Goal: Communication & Community: Answer question/provide support

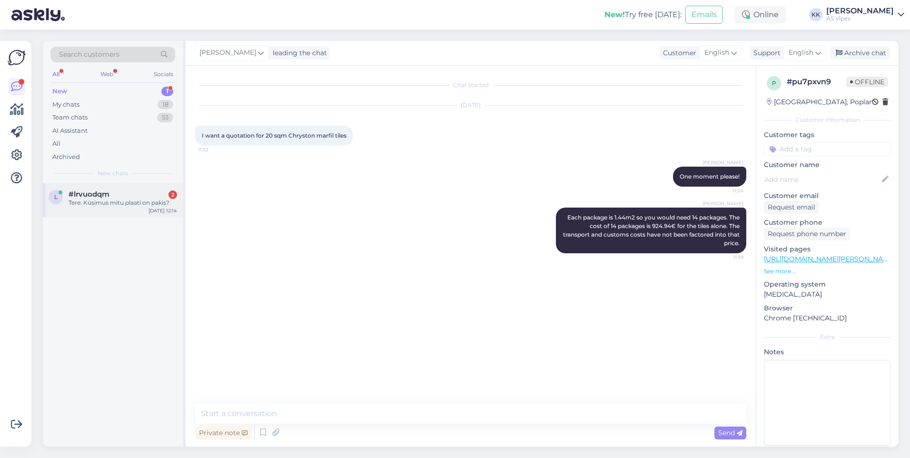
click at [144, 193] on div "#lrvuodqm 2" at bounding box center [123, 194] width 109 height 9
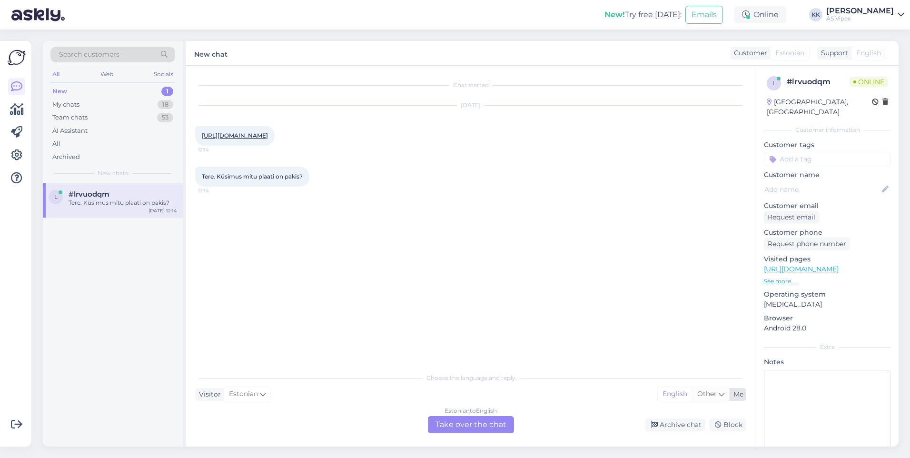
click at [705, 394] on span "Other" at bounding box center [707, 393] width 20 height 9
type input "est"
click at [691, 367] on link "Estonian" at bounding box center [702, 369] width 105 height 15
click at [493, 423] on div "Estonian to Estonian Take over the chat" at bounding box center [471, 424] width 86 height 17
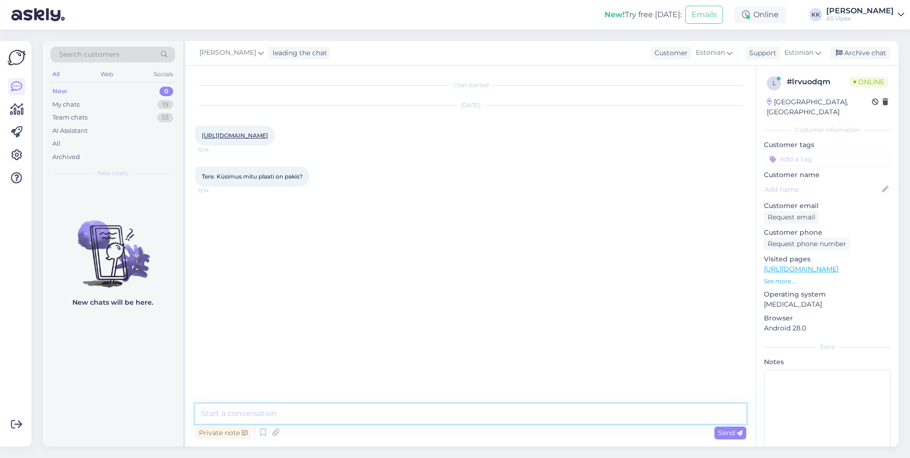
click at [332, 417] on textarea at bounding box center [470, 414] width 551 height 20
click at [204, 414] on textarea "tervist! [GEOGRAPHIC_DATA] andke" at bounding box center [470, 414] width 551 height 20
click at [277, 412] on textarea "Tervist! [GEOGRAPHIC_DATA] andke" at bounding box center [470, 414] width 551 height 20
type textarea "Tervist! Palun andke üks hetk, kohe kontrollin üle."
click at [429, 404] on textarea at bounding box center [470, 414] width 551 height 20
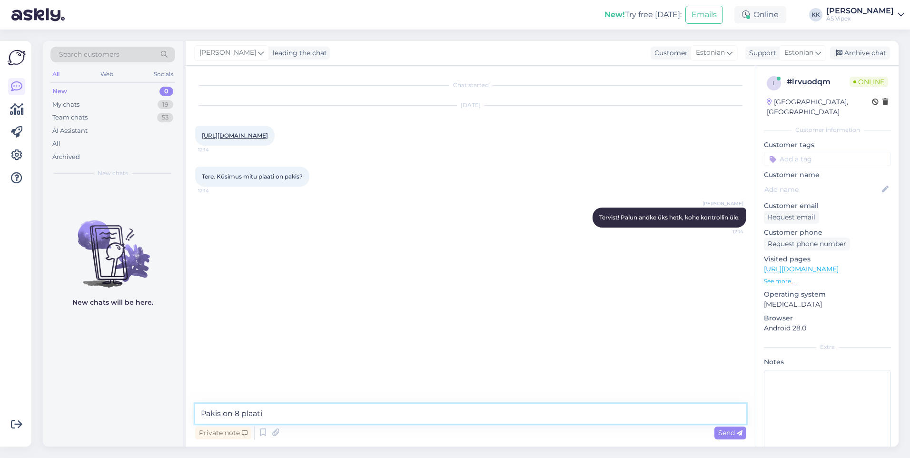
type textarea "Pakis on 8 plaati!"
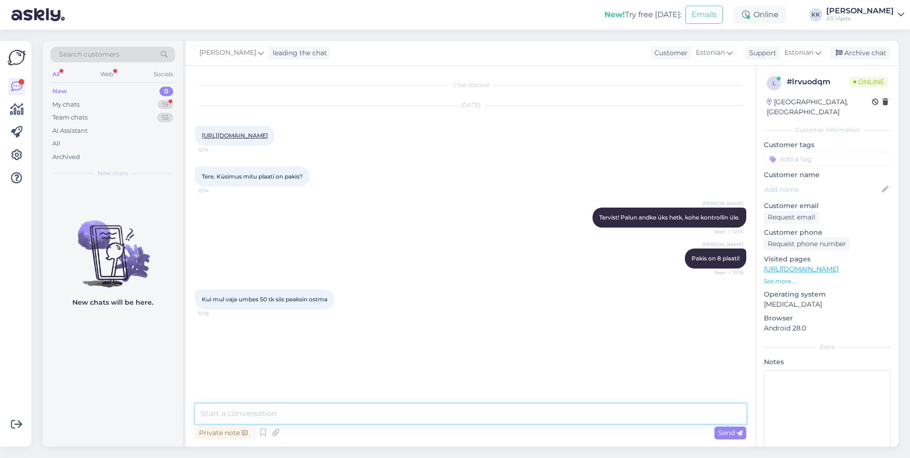
click at [470, 414] on textarea at bounding box center [470, 414] width 551 height 20
click at [380, 422] on textarea "7 pakki ehk siis" at bounding box center [470, 414] width 551 height 20
type textarea "7 pakki ehk siis 10,08 m2"
click at [312, 416] on textarea "7 pakki ehk siis 10,08 m2" at bounding box center [470, 414] width 551 height 20
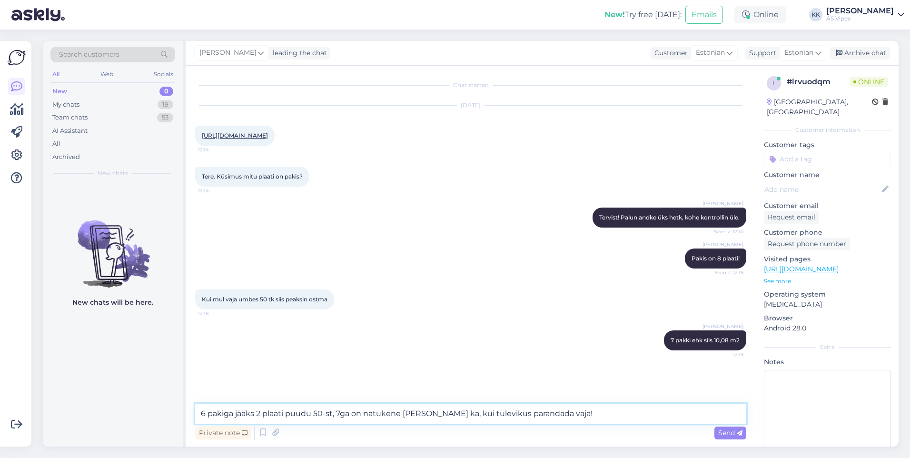
click at [427, 414] on textarea "6 pakiga jääks 2 plaati puudu 50-st, 7ga on natukene [PERSON_NAME] ka, kui tule…" at bounding box center [470, 414] width 551 height 20
type textarea "6 pakiga jääks 2 plaati puudu 50-st, 7ga on natukene [PERSON_NAME] ka juhuks, k…"
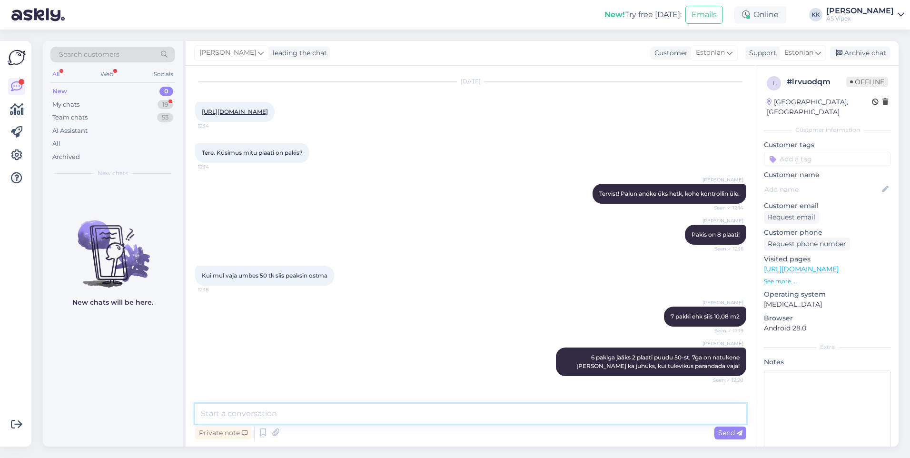
scroll to position [65, 0]
